Goal: Task Accomplishment & Management: Complete application form

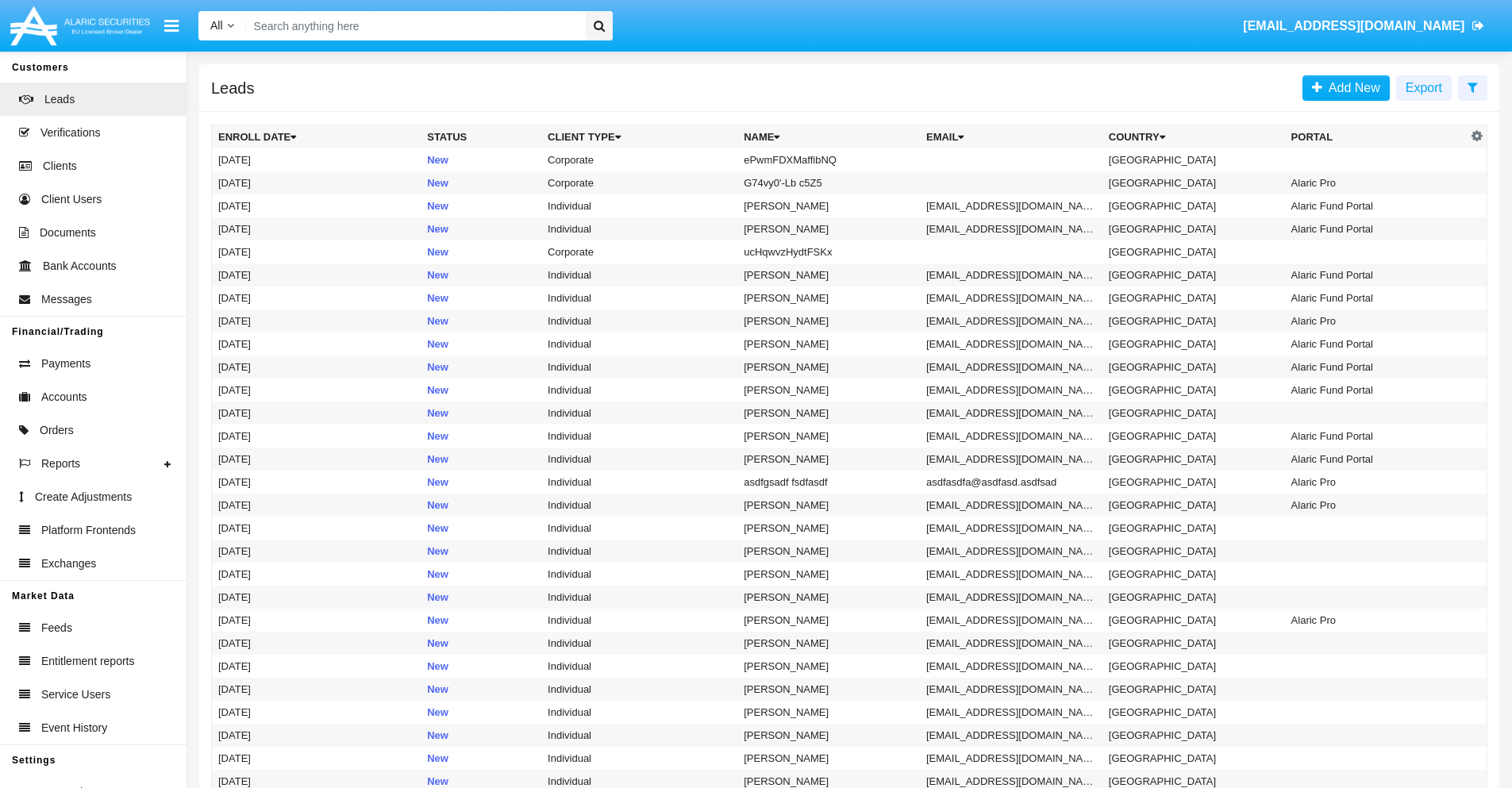
click at [1473, 86] on icon at bounding box center [1473, 86] width 10 height 13
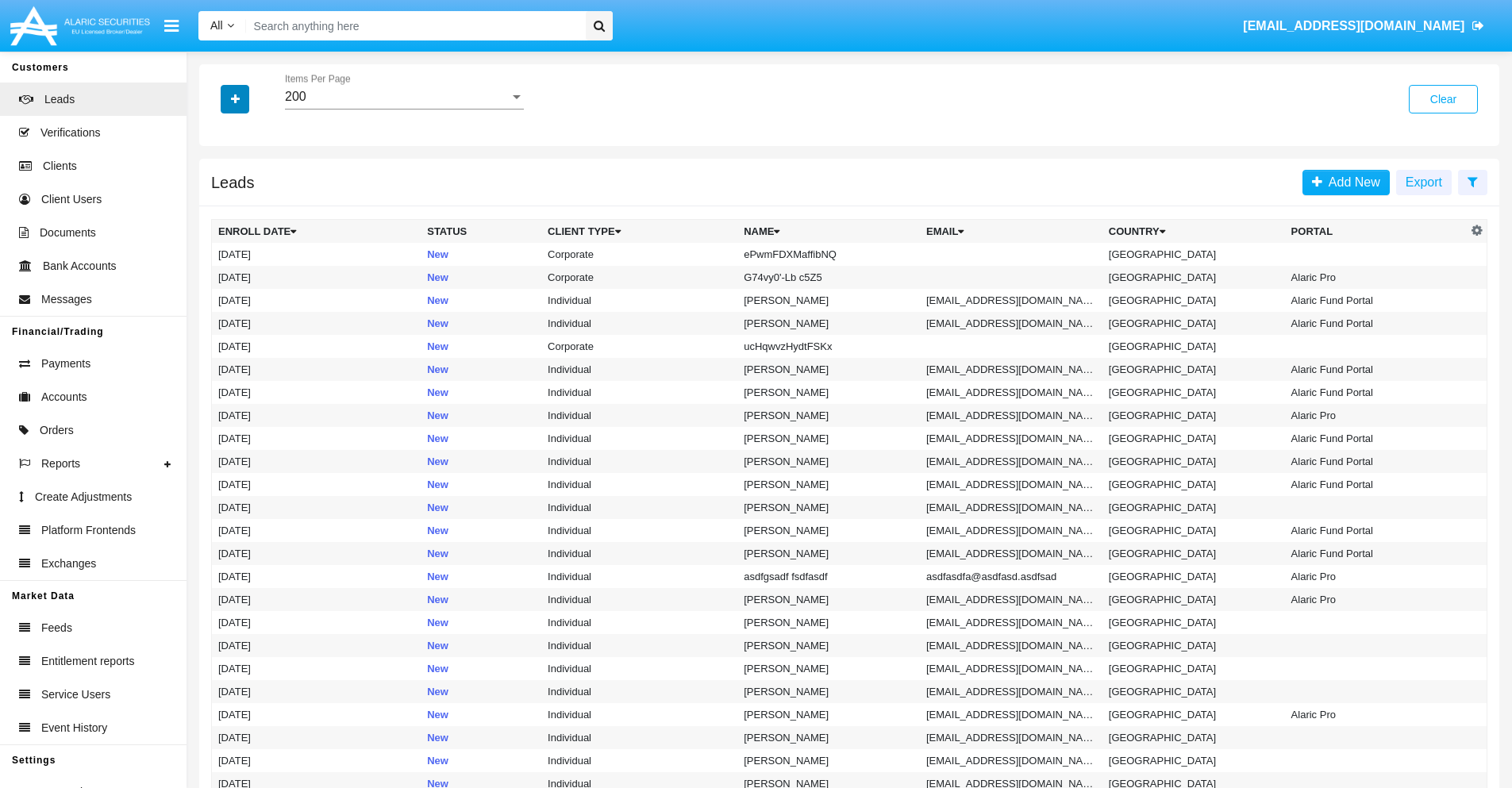
click at [235, 98] on icon "button" at bounding box center [235, 99] width 8 height 11
click at [248, 178] on span "Name" at bounding box center [248, 178] width 34 height 19
click at [218, 184] on input "Name" at bounding box center [217, 184] width 1 height 1
checkbox input "true"
click at [235, 98] on icon "button" at bounding box center [235, 99] width 8 height 11
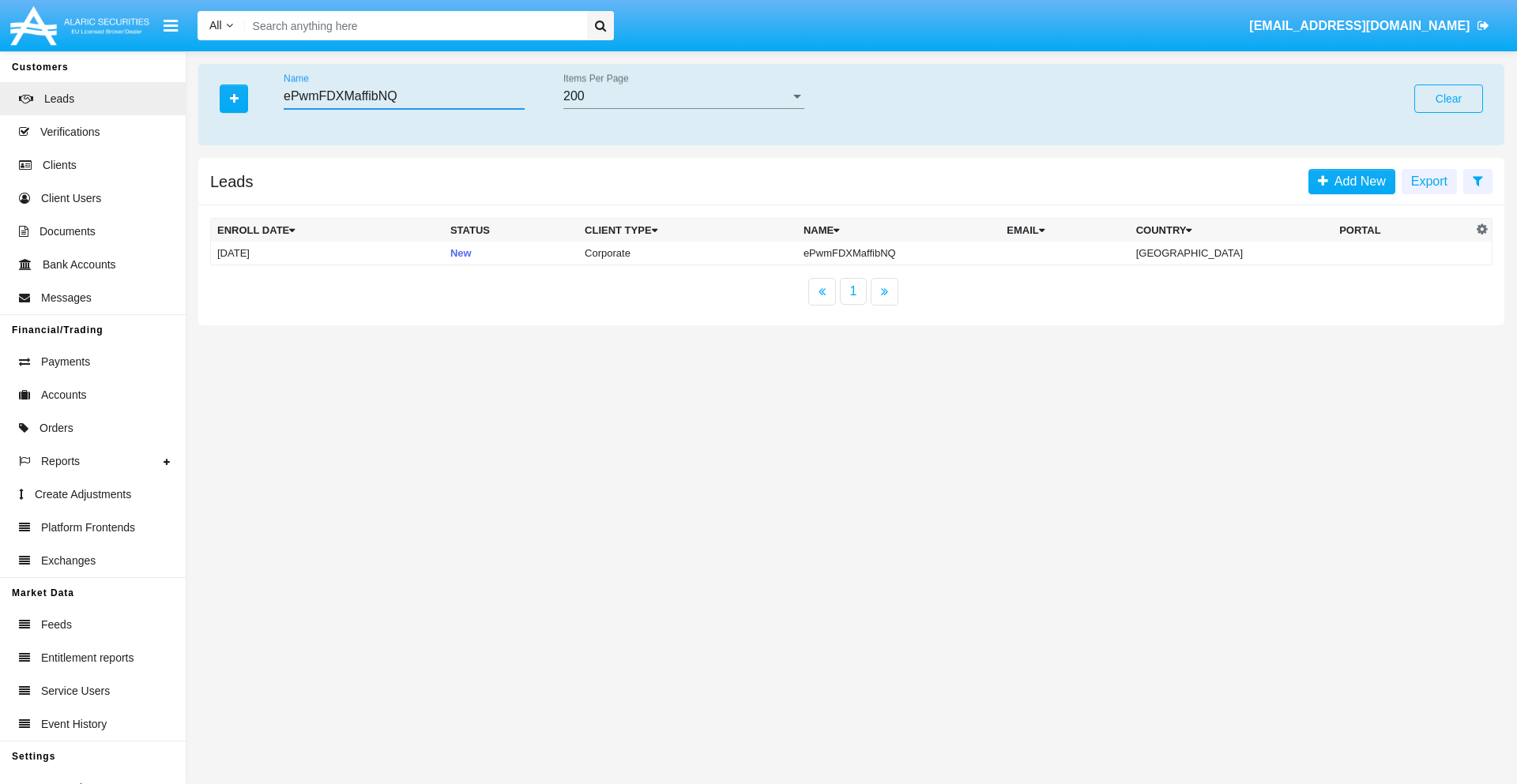
type input "ePwmFDXMaffibNQ"
click at [912, 253] on td "ePwmFDXMaffibNQ" at bounding box center [899, 253] width 203 height 23
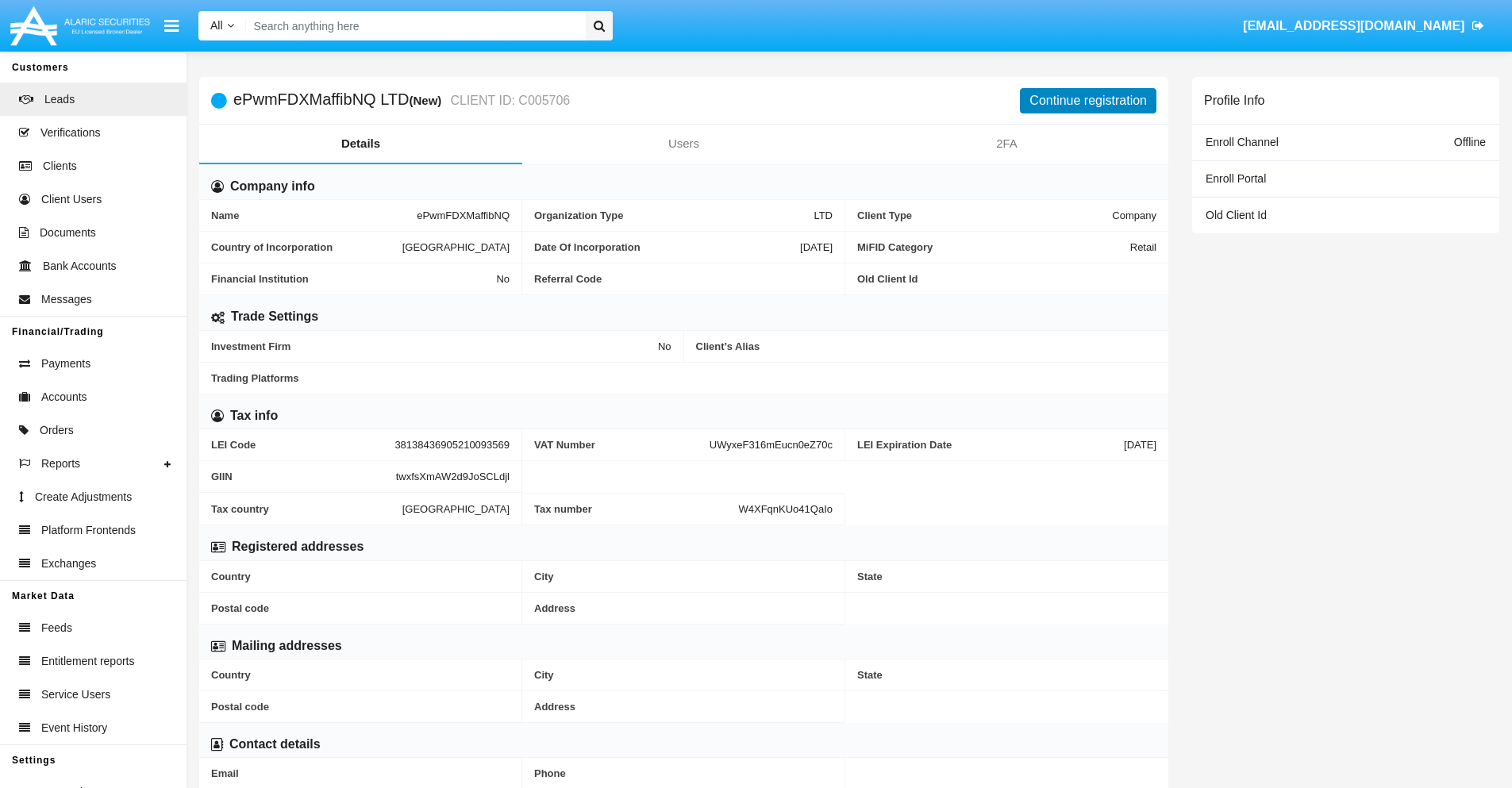
click at [1088, 100] on button "Continue registration" at bounding box center [1088, 101] width 137 height 25
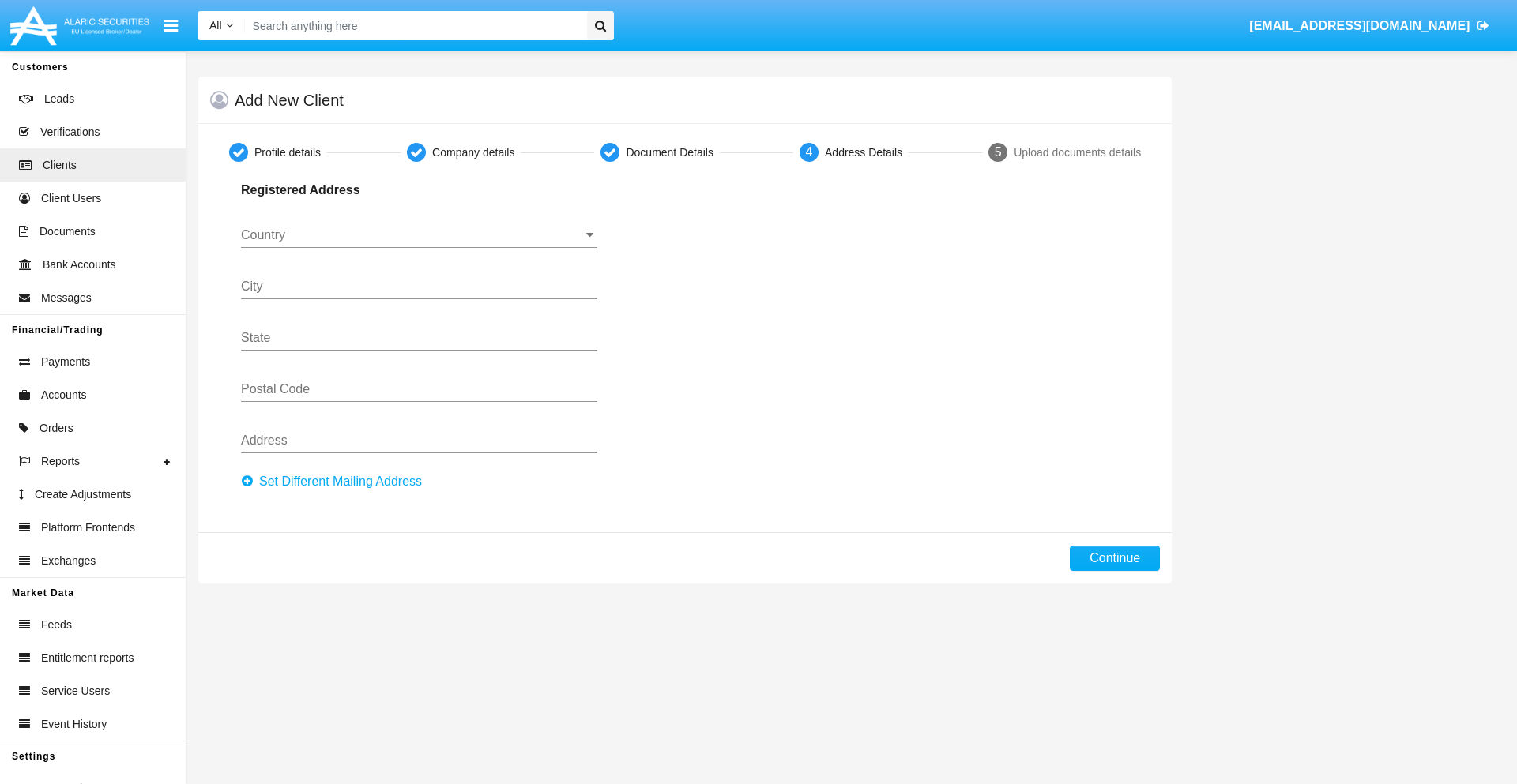
click at [336, 482] on button "Set Different Mailing Address" at bounding box center [337, 482] width 190 height 25
click at [1115, 559] on button "Continue" at bounding box center [1115, 559] width 90 height 25
click at [305, 479] on button "Add mailing address" at bounding box center [304, 479] width 126 height 21
